Goal: Task Accomplishment & Management: Manage account settings

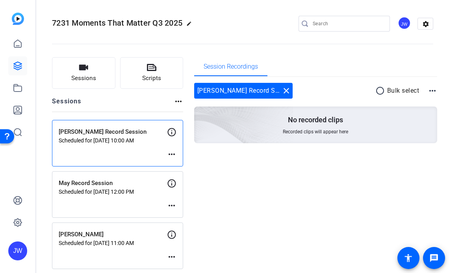
scroll to position [12, 0]
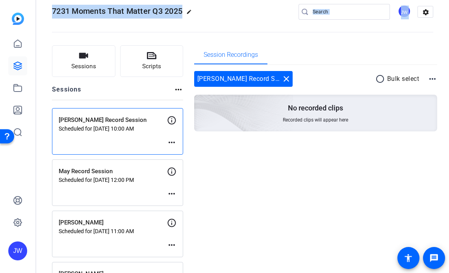
drag, startPoint x: 48, startPoint y: 9, endPoint x: 177, endPoint y: 17, distance: 129.1
click at [177, 17] on mat-toolbar "7231 Moments That Matter Q3 2025 edit JW settings" at bounding box center [242, 11] width 413 height 47
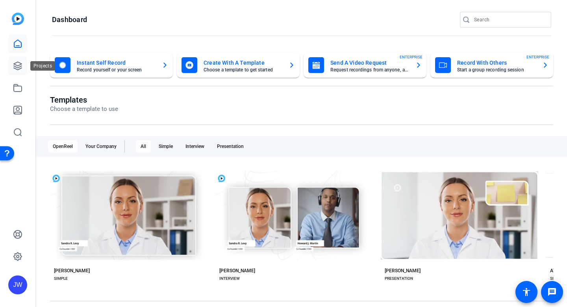
click at [15, 73] on link at bounding box center [17, 65] width 19 height 19
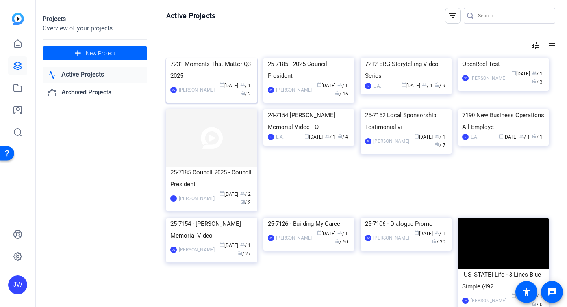
click at [189, 82] on div "7231 Moments That Matter Q3 2025" at bounding box center [212, 70] width 82 height 24
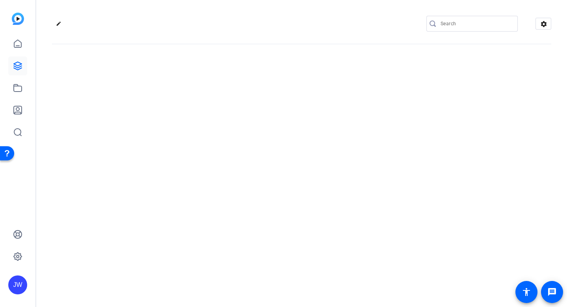
click at [189, 115] on div "edit settings" at bounding box center [301, 153] width 531 height 307
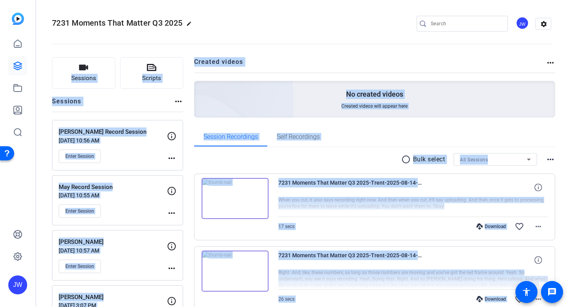
click at [316, 42] on openreel-divider-bar at bounding box center [302, 42] width 500 height 24
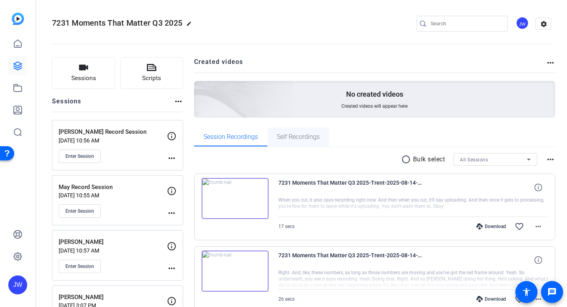
scroll to position [41, 0]
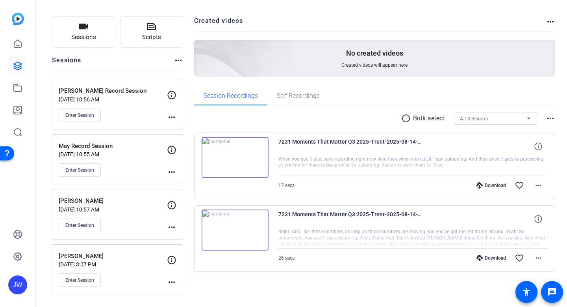
click at [169, 119] on mat-icon "more_horiz" at bounding box center [171, 116] width 9 height 9
click at [184, 131] on span "Edit Session" at bounding box center [191, 128] width 36 height 9
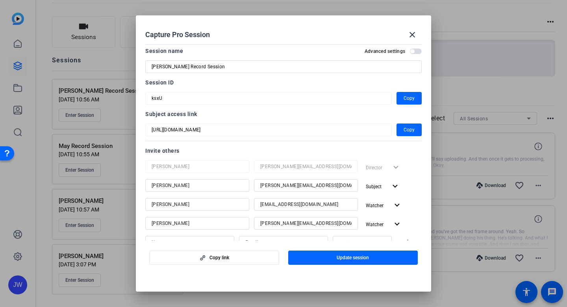
scroll to position [2, 0]
click at [413, 30] on mat-icon "close" at bounding box center [412, 34] width 9 height 9
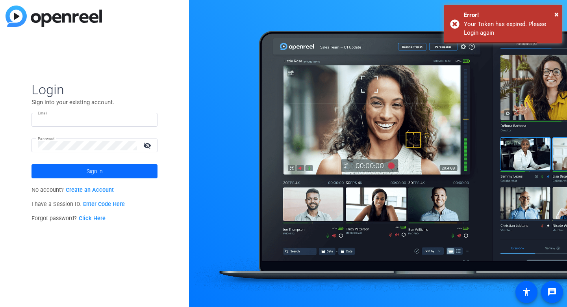
type input "jonathan_d_Williams@newyorklife.com"
click at [121, 169] on span at bounding box center [95, 171] width 126 height 19
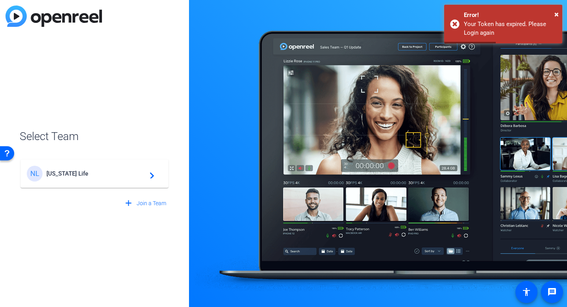
click at [100, 174] on span "New York Life" at bounding box center [95, 173] width 99 height 7
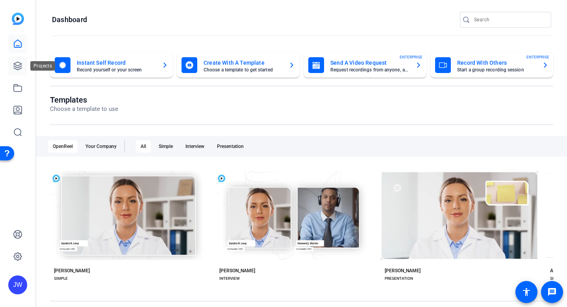
click at [17, 63] on icon at bounding box center [17, 65] width 9 height 9
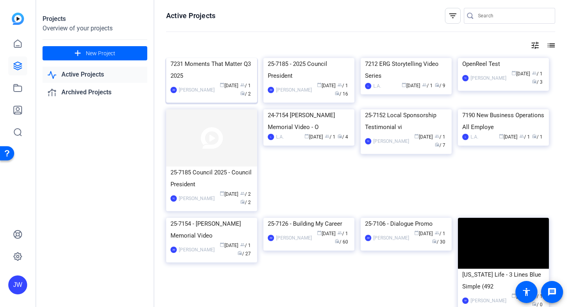
click at [192, 82] on div "7231 Moments That Matter Q3 2025" at bounding box center [212, 70] width 82 height 24
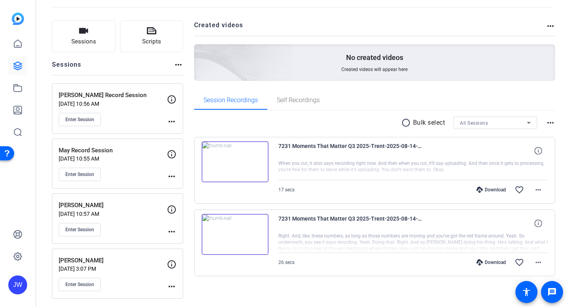
scroll to position [40, 0]
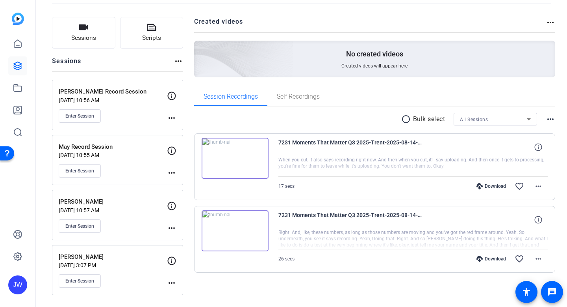
click at [174, 231] on mat-icon "more_horiz" at bounding box center [171, 227] width 9 height 9
click at [181, 238] on span "Edit Session" at bounding box center [191, 238] width 36 height 9
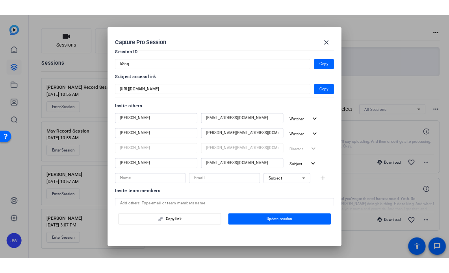
scroll to position [86, 0]
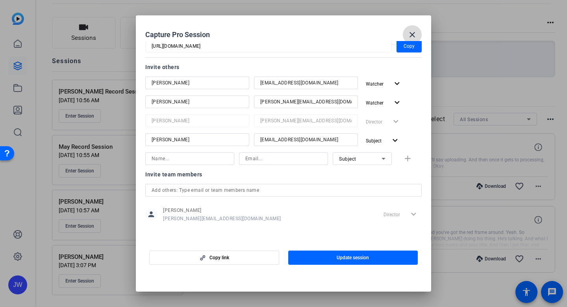
click at [411, 33] on mat-icon "close" at bounding box center [412, 34] width 9 height 9
